Goal: Task Accomplishment & Management: Use online tool/utility

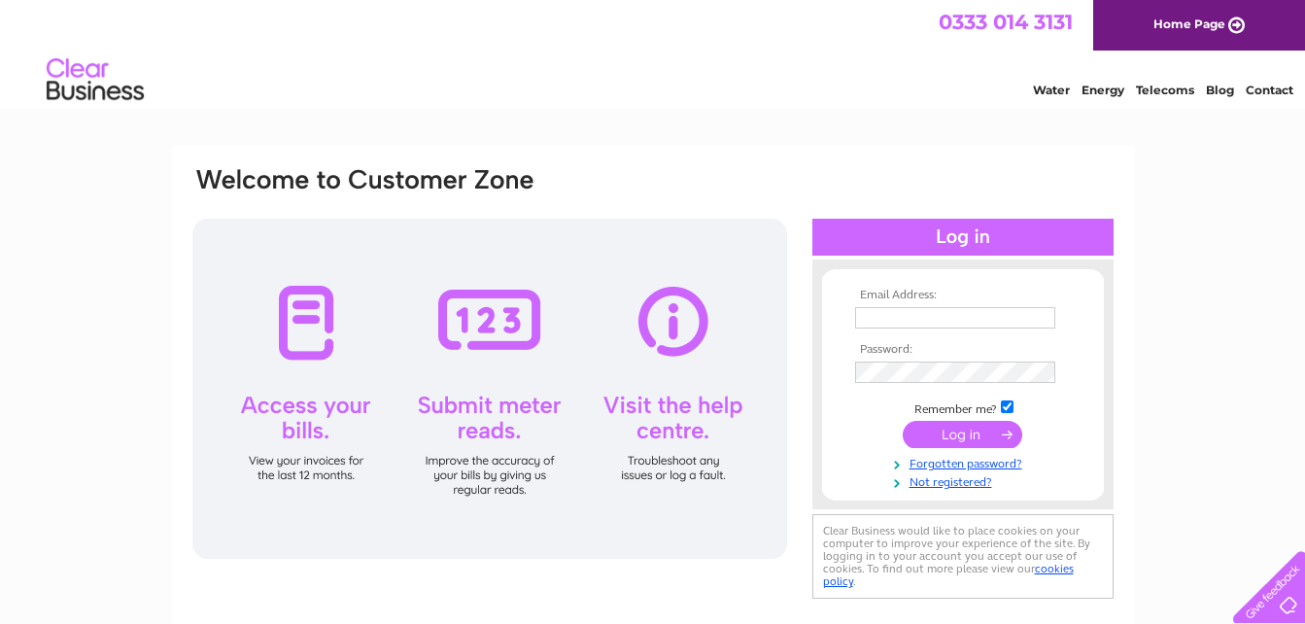
type input "cara1489@hotmail.com"
click at [962, 440] on input "submit" at bounding box center [962, 434] width 119 height 27
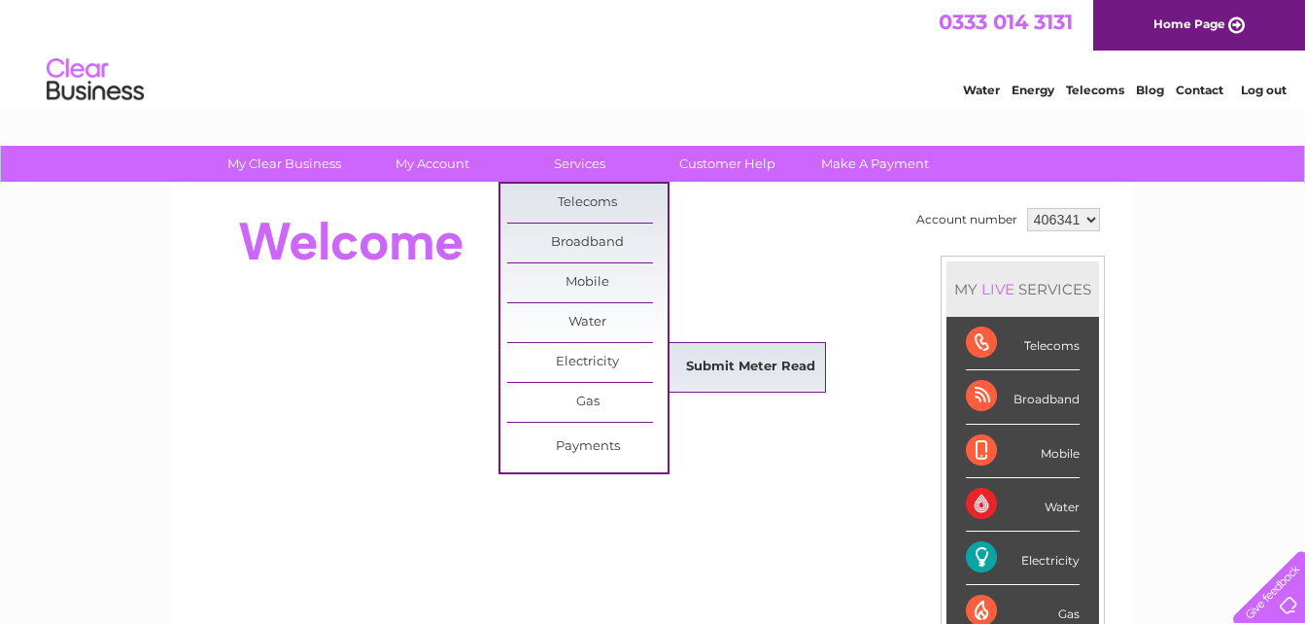
click at [711, 374] on link "Submit Meter Read" at bounding box center [750, 367] width 160 height 39
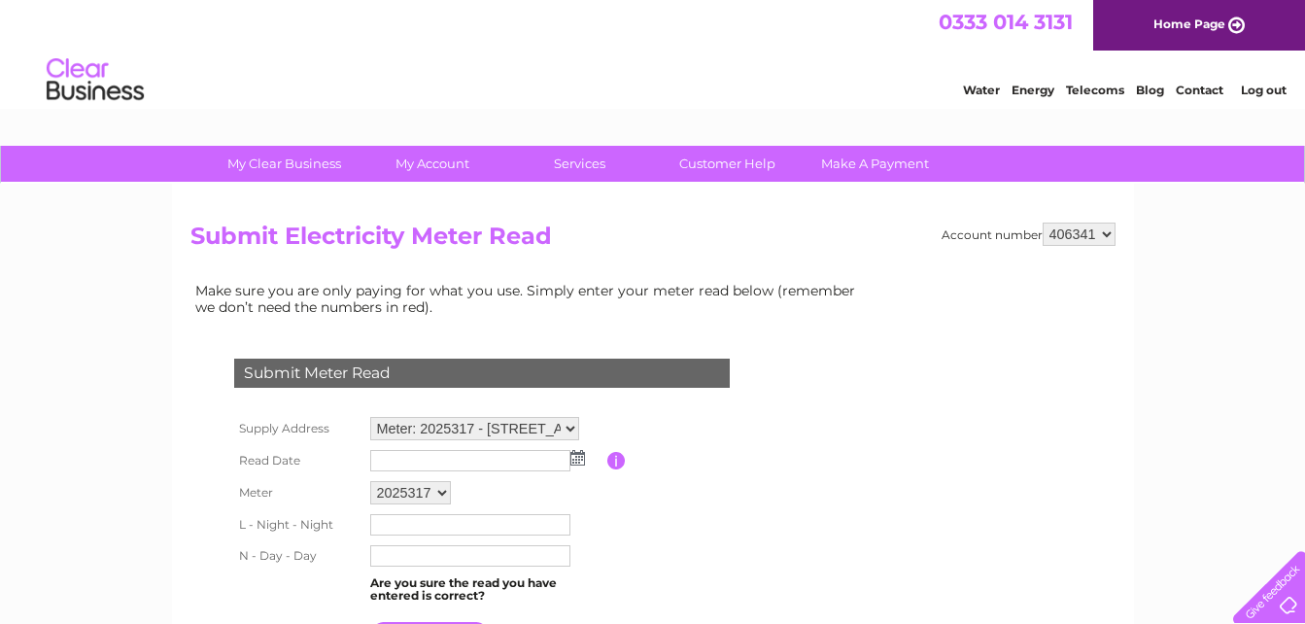
click at [579, 457] on img at bounding box center [577, 458] width 15 height 16
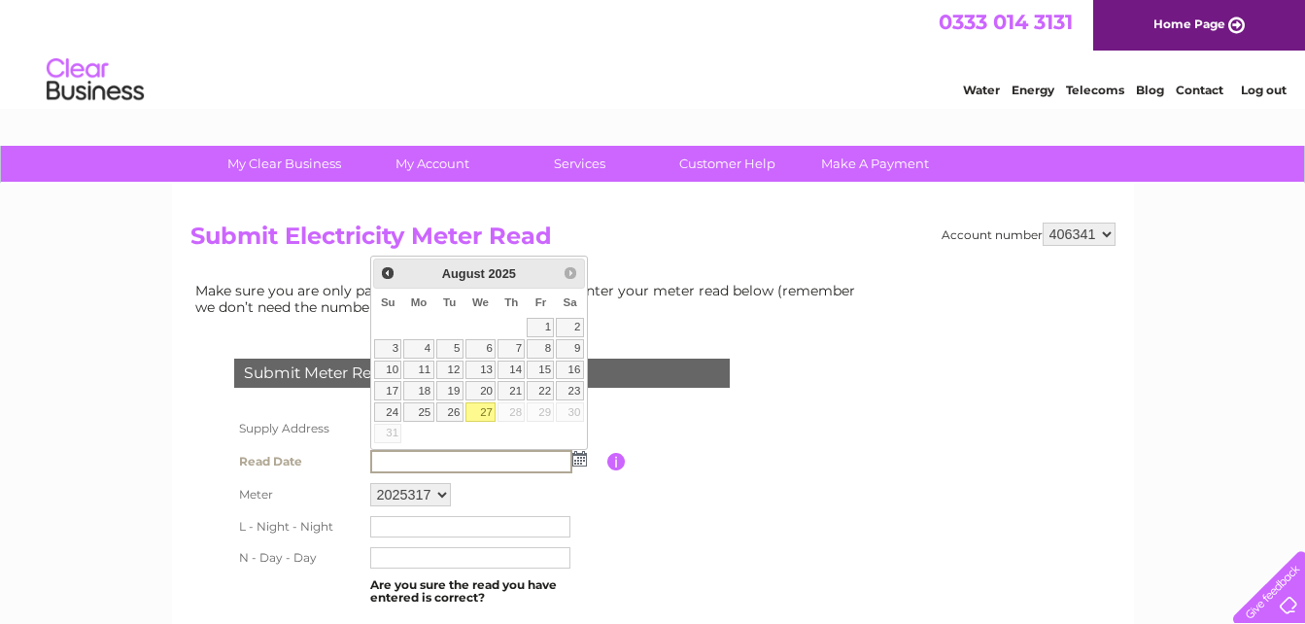
click at [479, 416] on link "27" at bounding box center [480, 411] width 31 height 19
type input "2025/08/27"
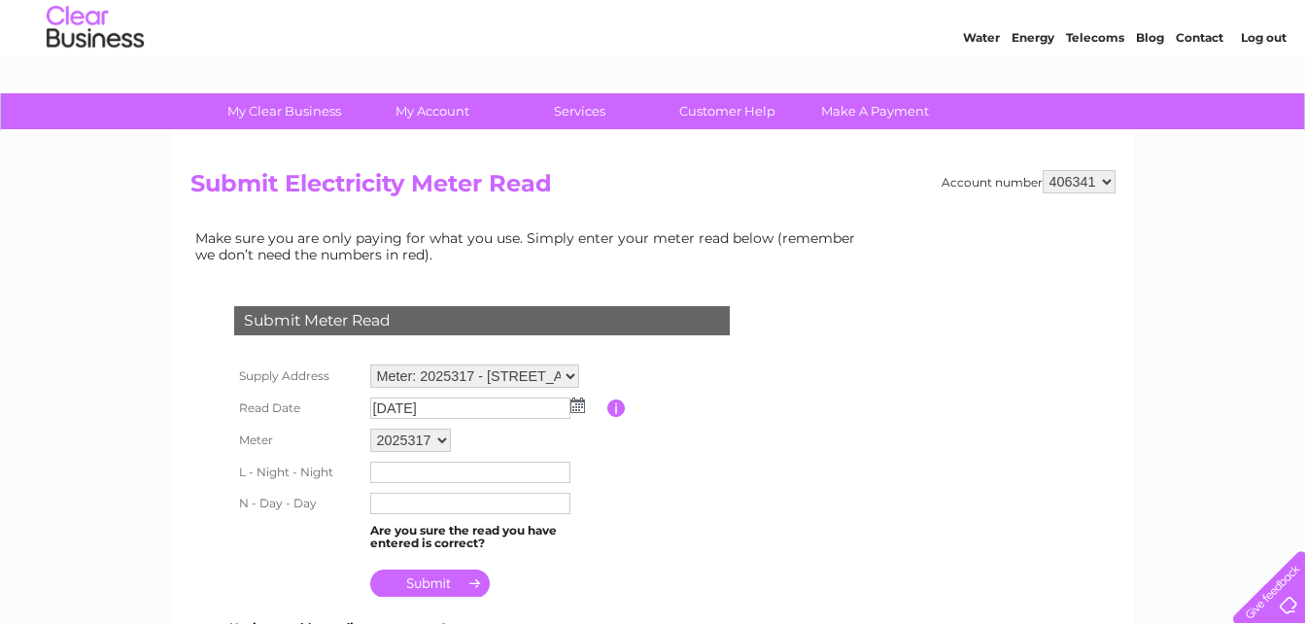
scroll to position [61, 0]
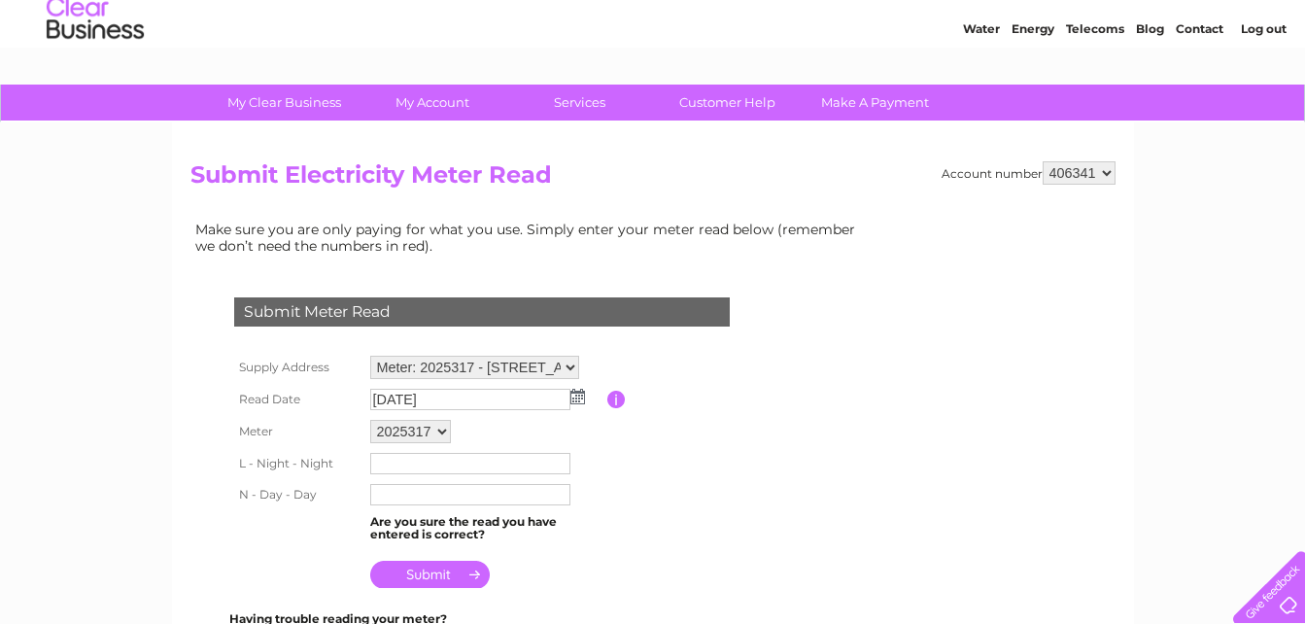
click at [438, 462] on input "text" at bounding box center [470, 463] width 200 height 21
type input "22277"
click at [409, 495] on input "text" at bounding box center [470, 496] width 200 height 21
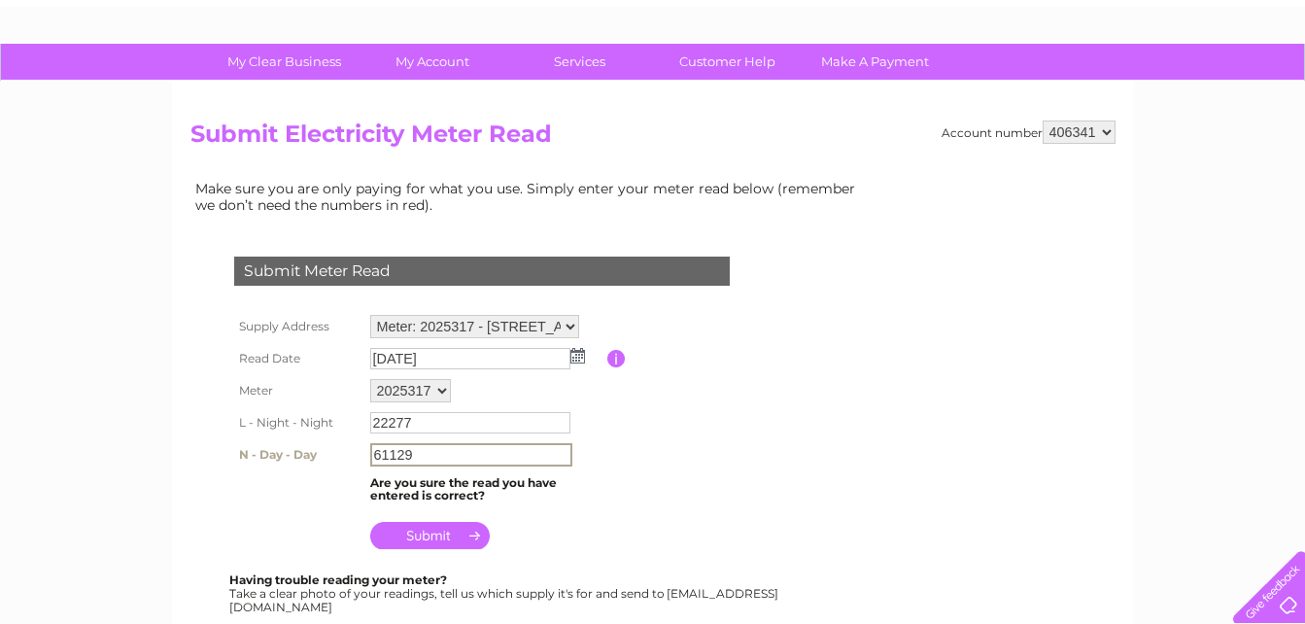
scroll to position [128, 0]
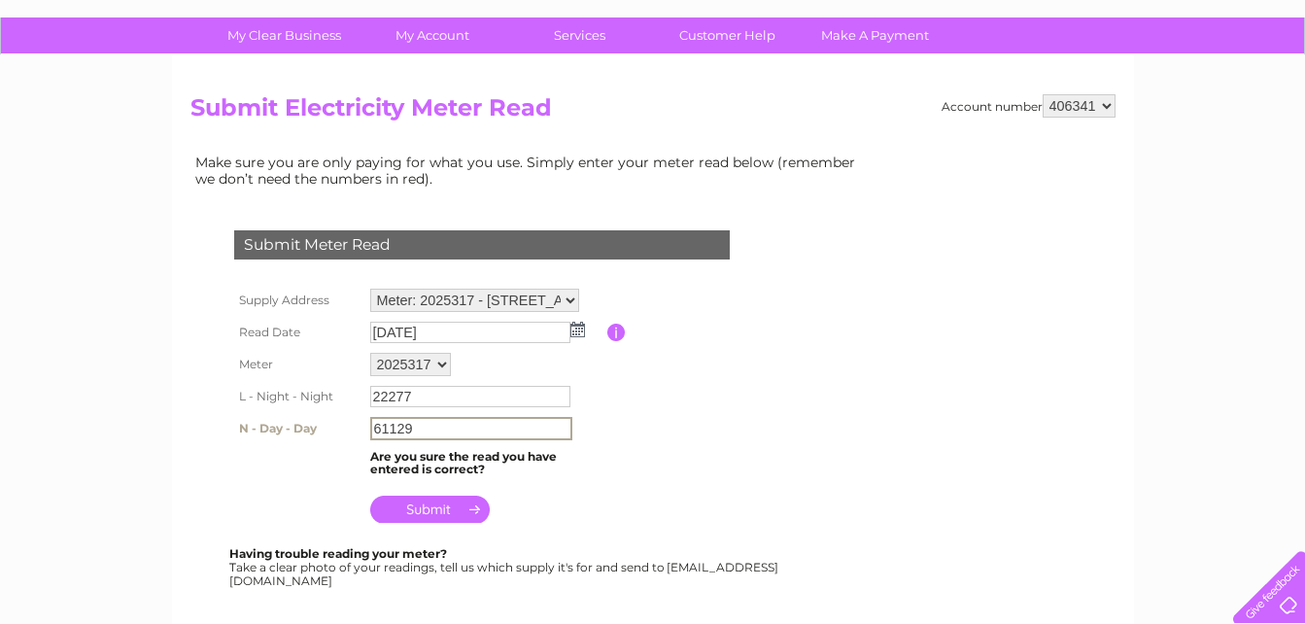
type input "61129"
click at [460, 508] on input "submit" at bounding box center [429, 508] width 119 height 27
